Goal: Check status: Check status

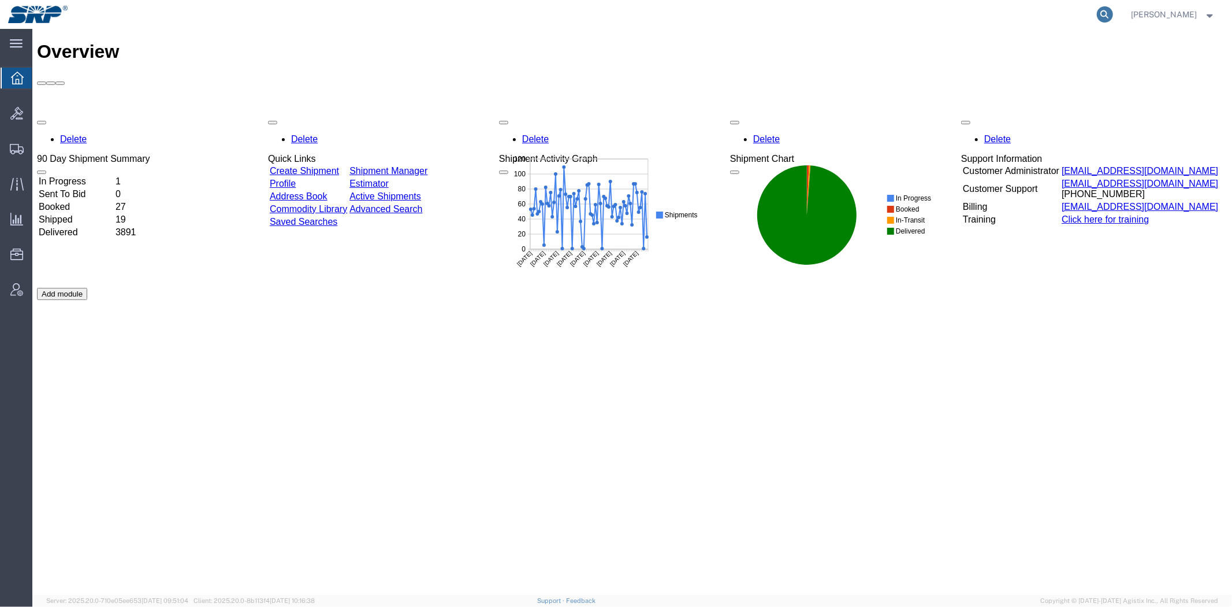
click at [1104, 9] on icon at bounding box center [1105, 14] width 16 height 16
click at [965, 27] on input "search" at bounding box center [921, 15] width 351 height 28
paste input "393770518717"
type input "393770518717"
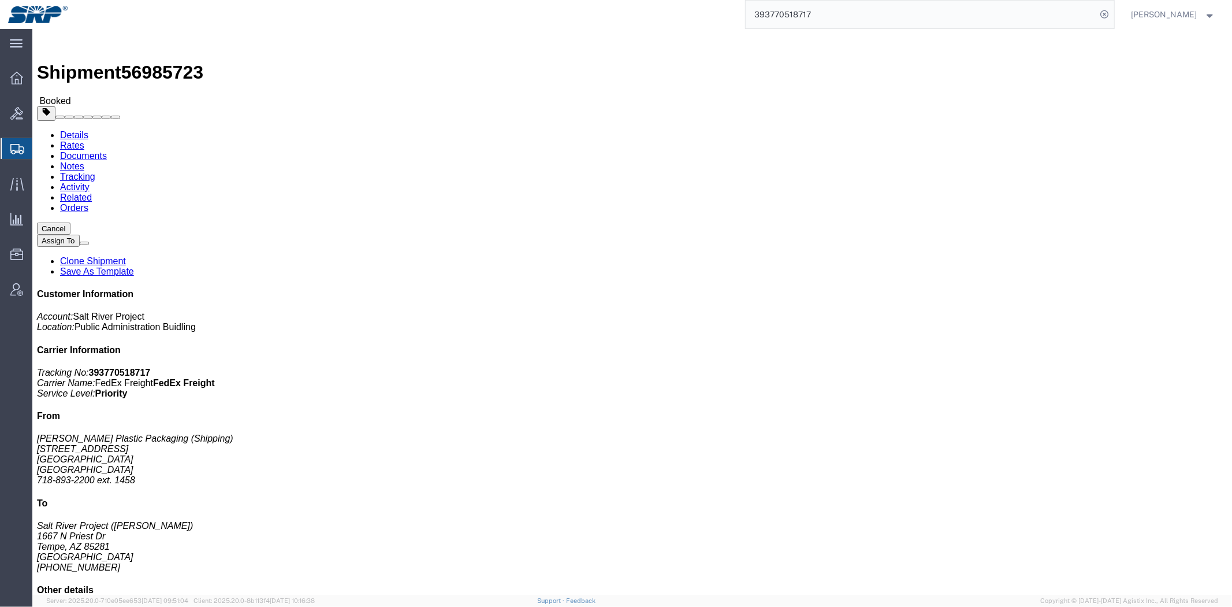
drag, startPoint x: 544, startPoint y: 127, endPoint x: 642, endPoint y: 127, distance: 98.2
click p "[DATE] 14:00 - [DATE] 17:30"
click div "Ship From [PERSON_NAME] Plastic Packaging (Shipping) [STREET_ADDRESS] 718-893-2…"
click address "Salt River Project ([PERSON_NAME]) [STREET_ADDRESS][PERSON_NAME] [PHONE_NUMBER]…"
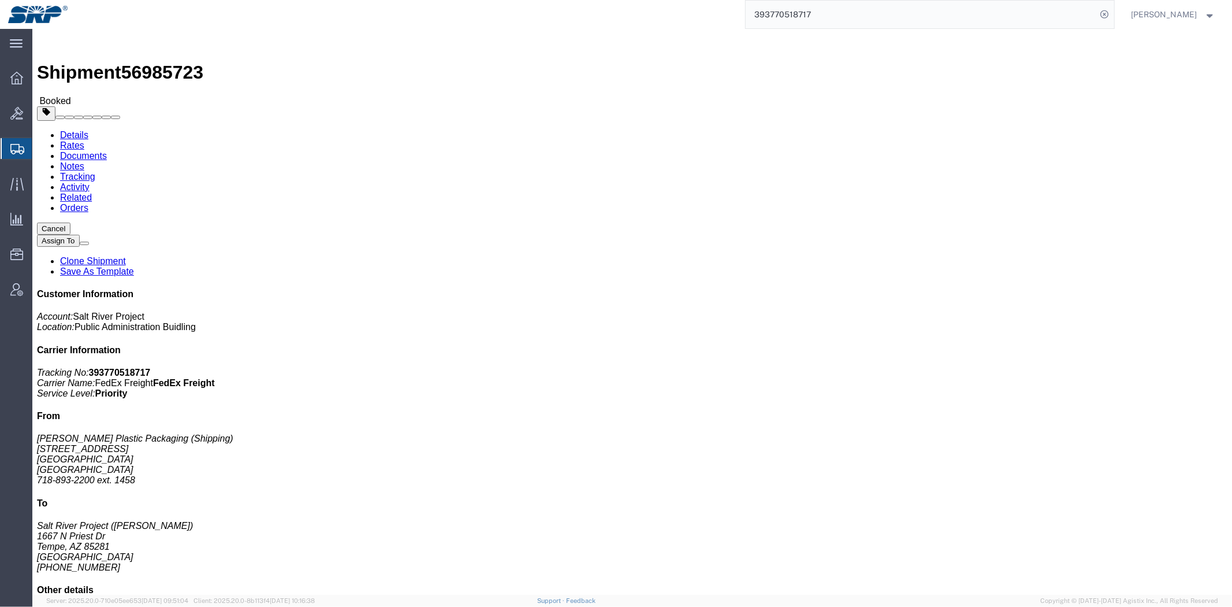
click address "Salt River Project ([PERSON_NAME]) [STREET_ADDRESS][PERSON_NAME] [PHONE_NUMBER]…"
click h4 "Routing & Vehicle Information"
click b "[VEHICLE_IDENTIFICATION_NUMBER]"
copy b "[VEHICLE_IDENTIFICATION_NUMBER]"
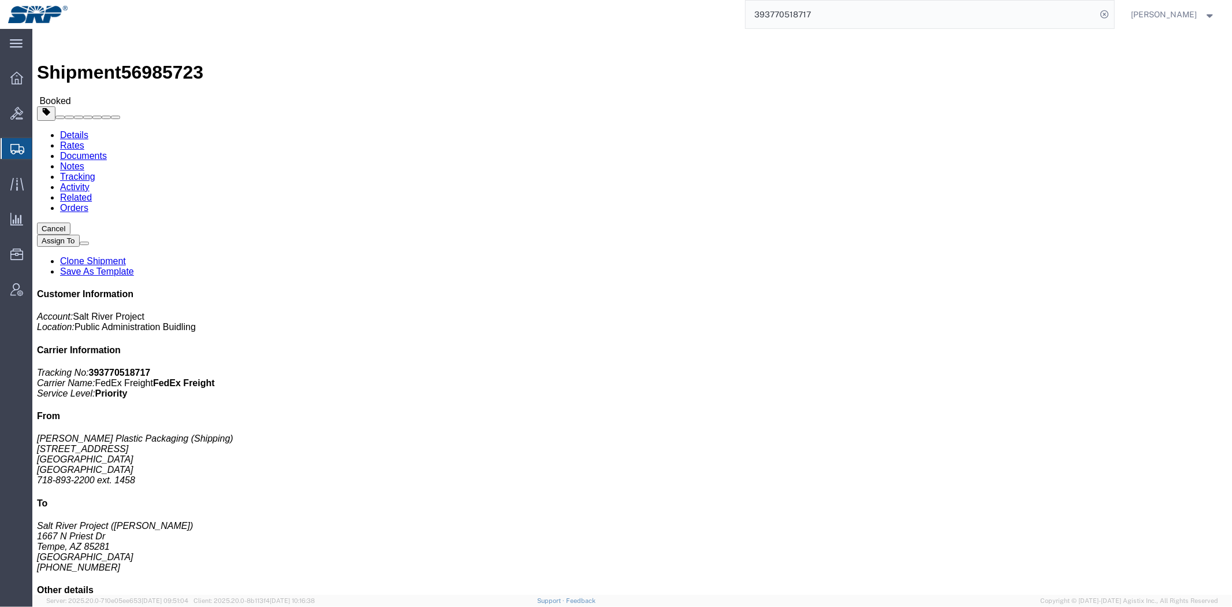
drag, startPoint x: 74, startPoint y: 164, endPoint x: 104, endPoint y: 157, distance: 31.0
click at [0, 0] on span "Shipment Manager" at bounding box center [0, 0] width 0 height 0
